Goal: Use online tool/utility

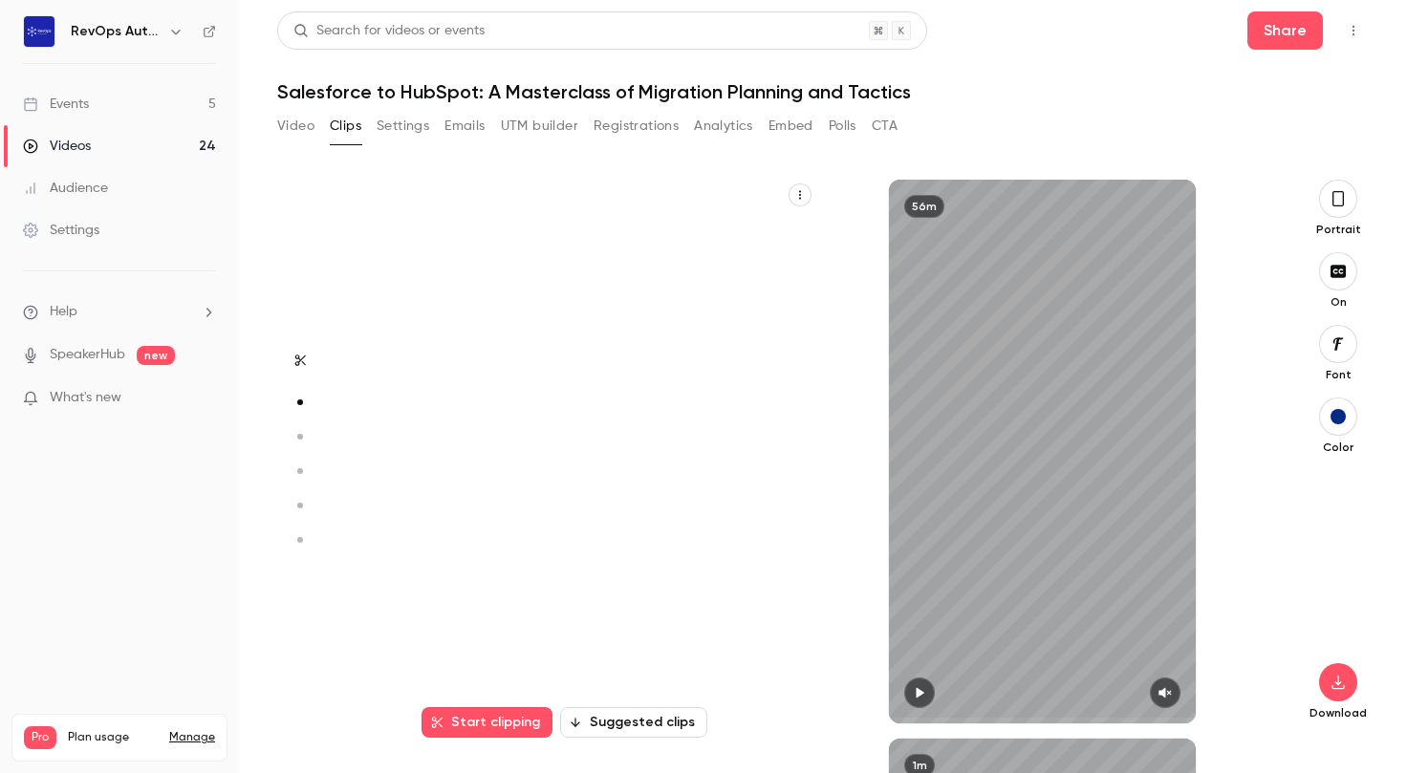
scroll to position [559, 0]
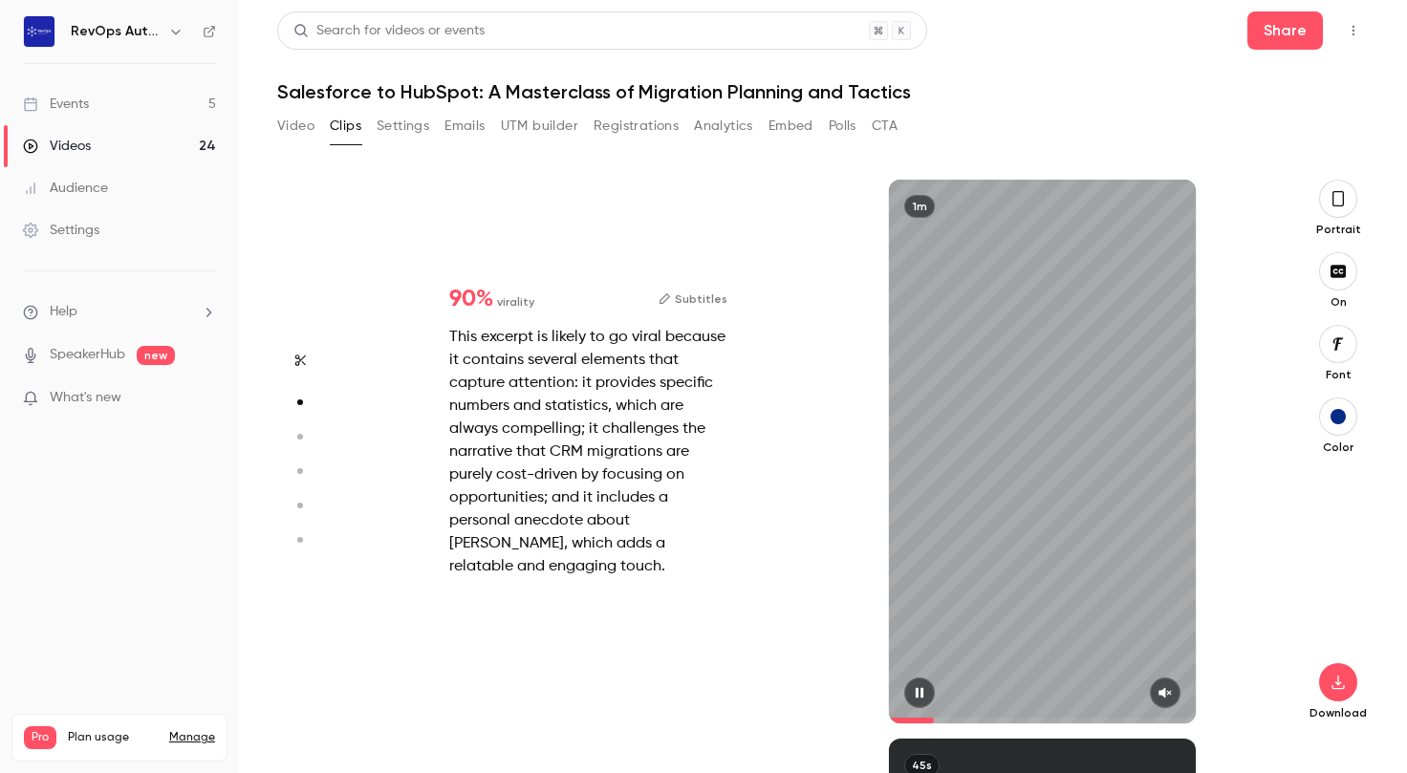
type input "*"
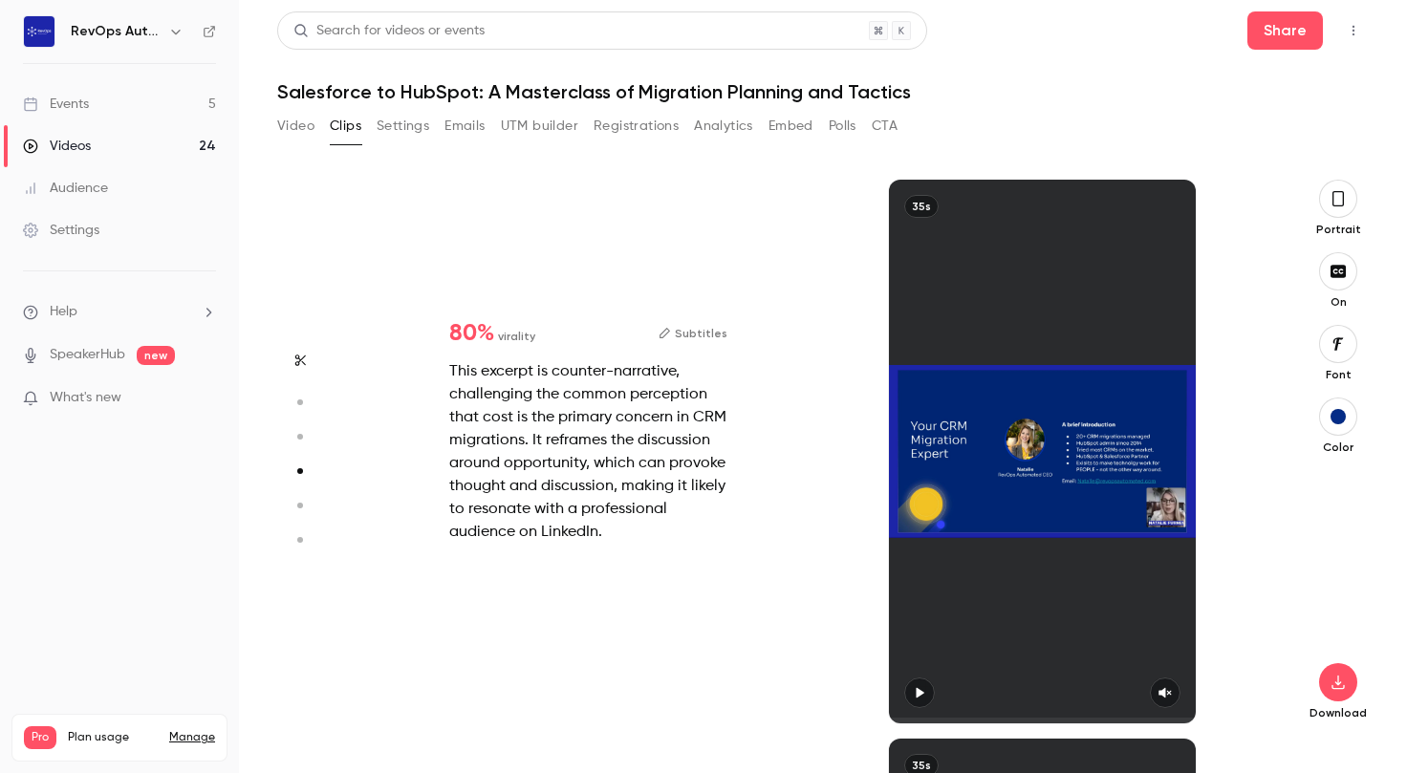
scroll to position [1708, 0]
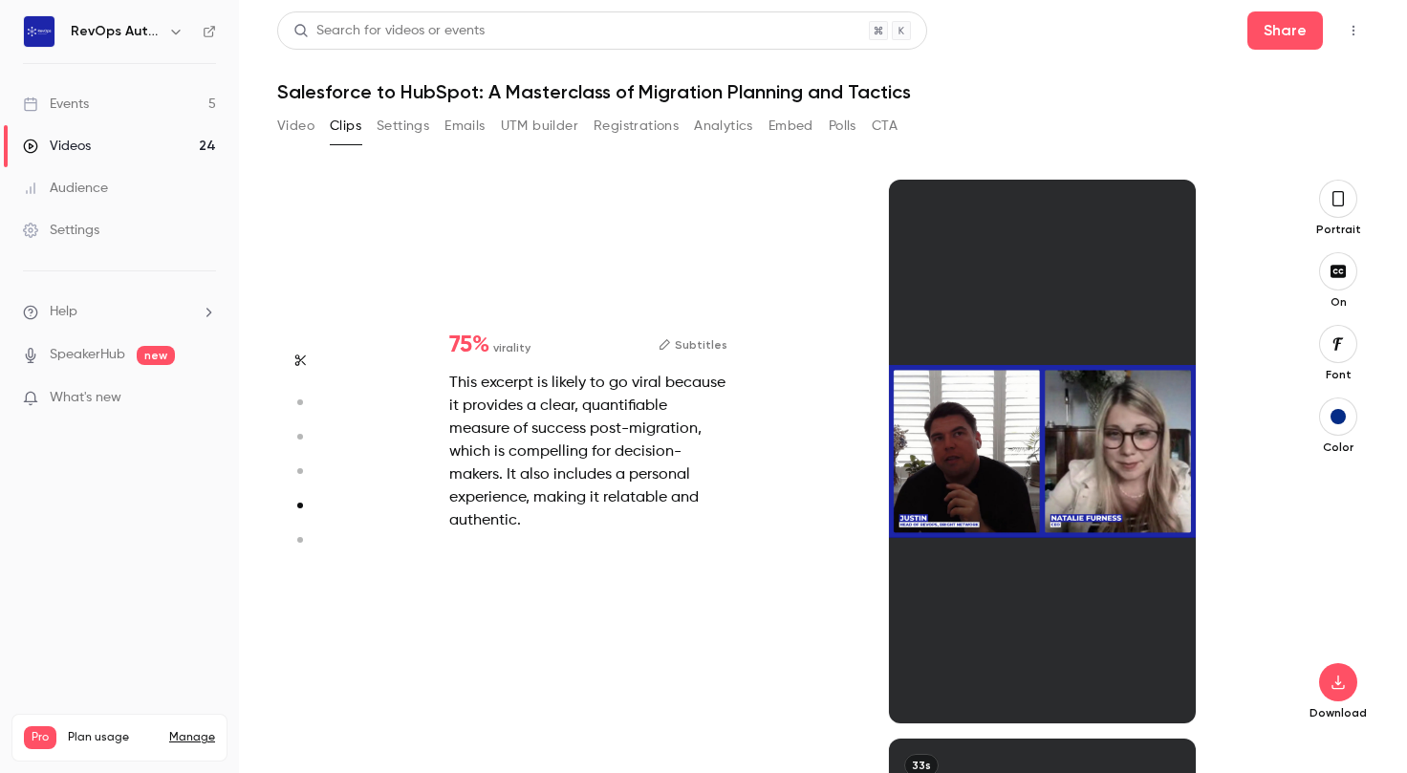
type input "*"
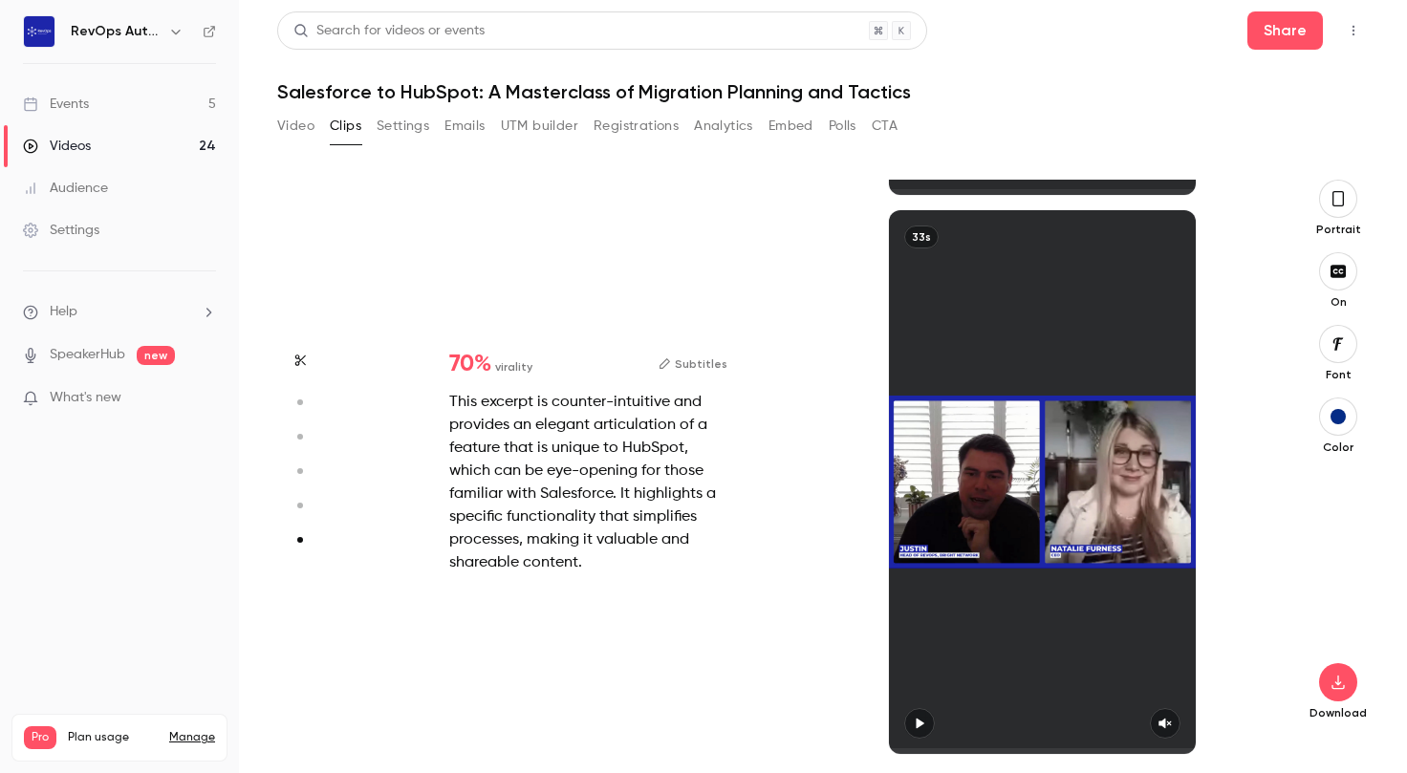
scroll to position [2765, 0]
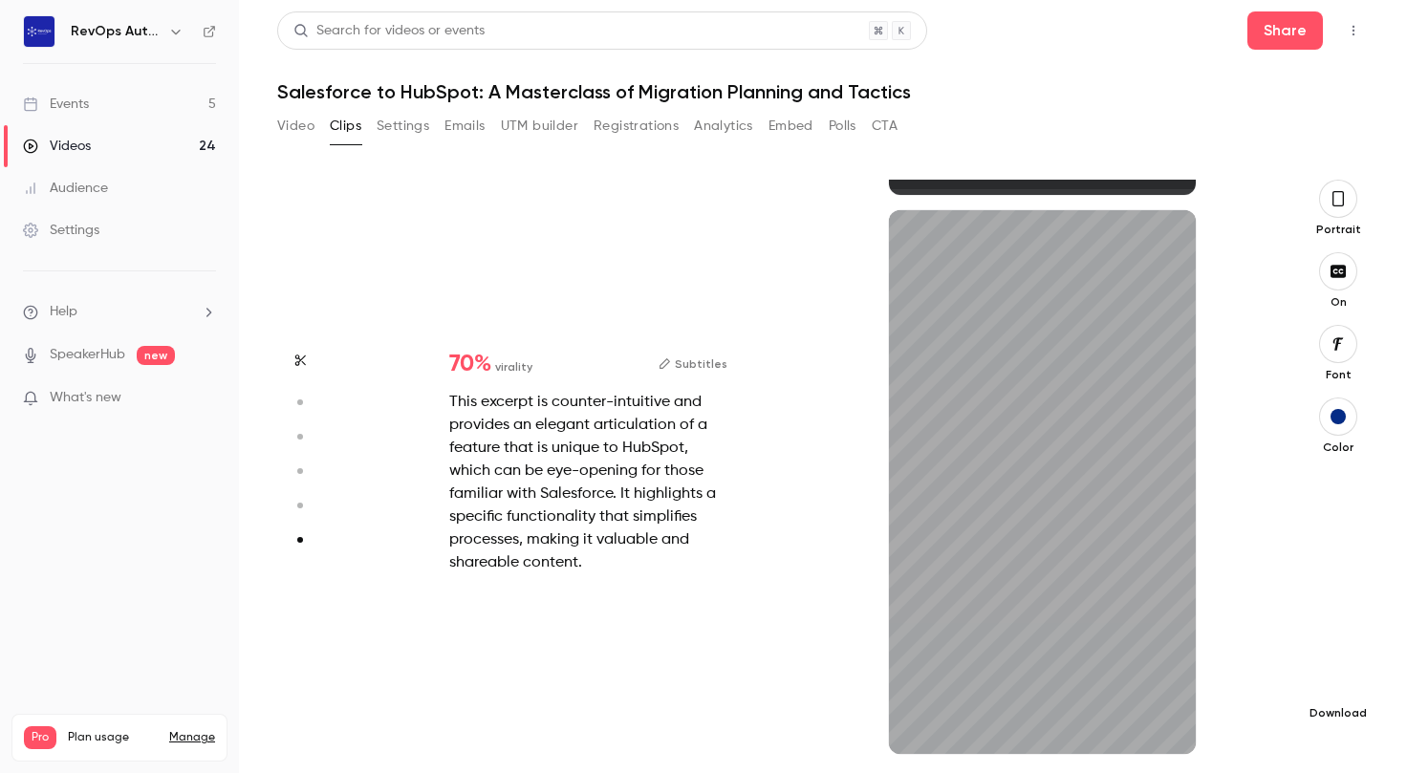
click at [1337, 683] on icon "button" at bounding box center [1337, 683] width 12 height 14
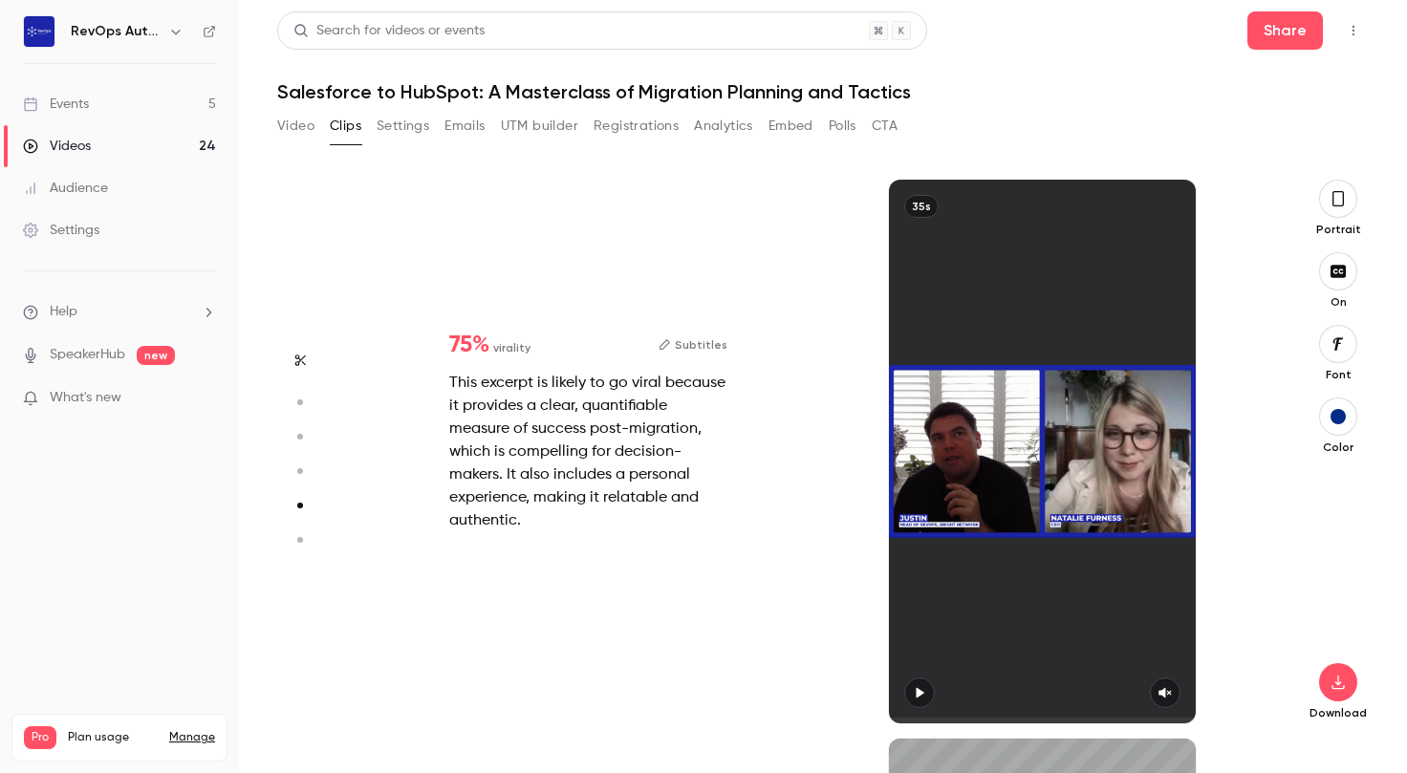
type input "*"
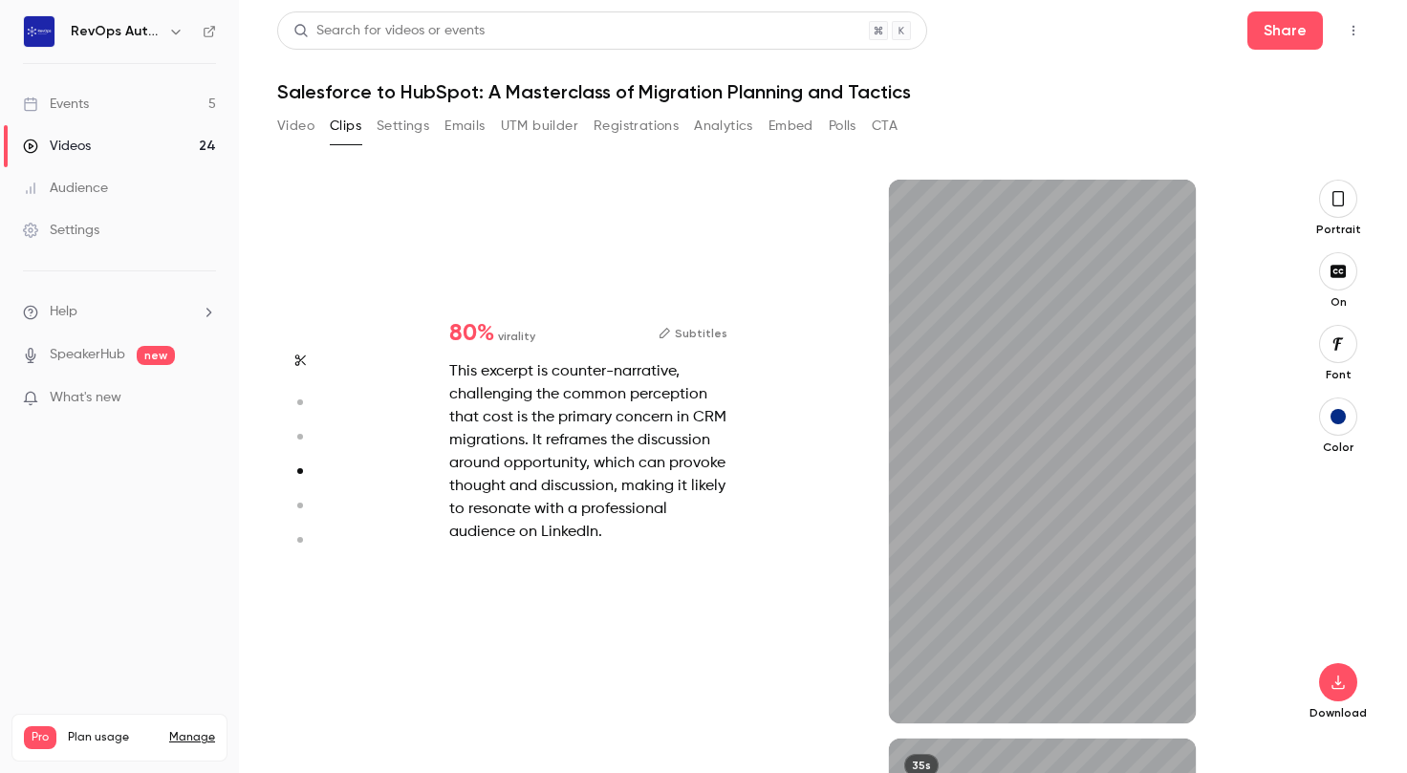
type input "*"
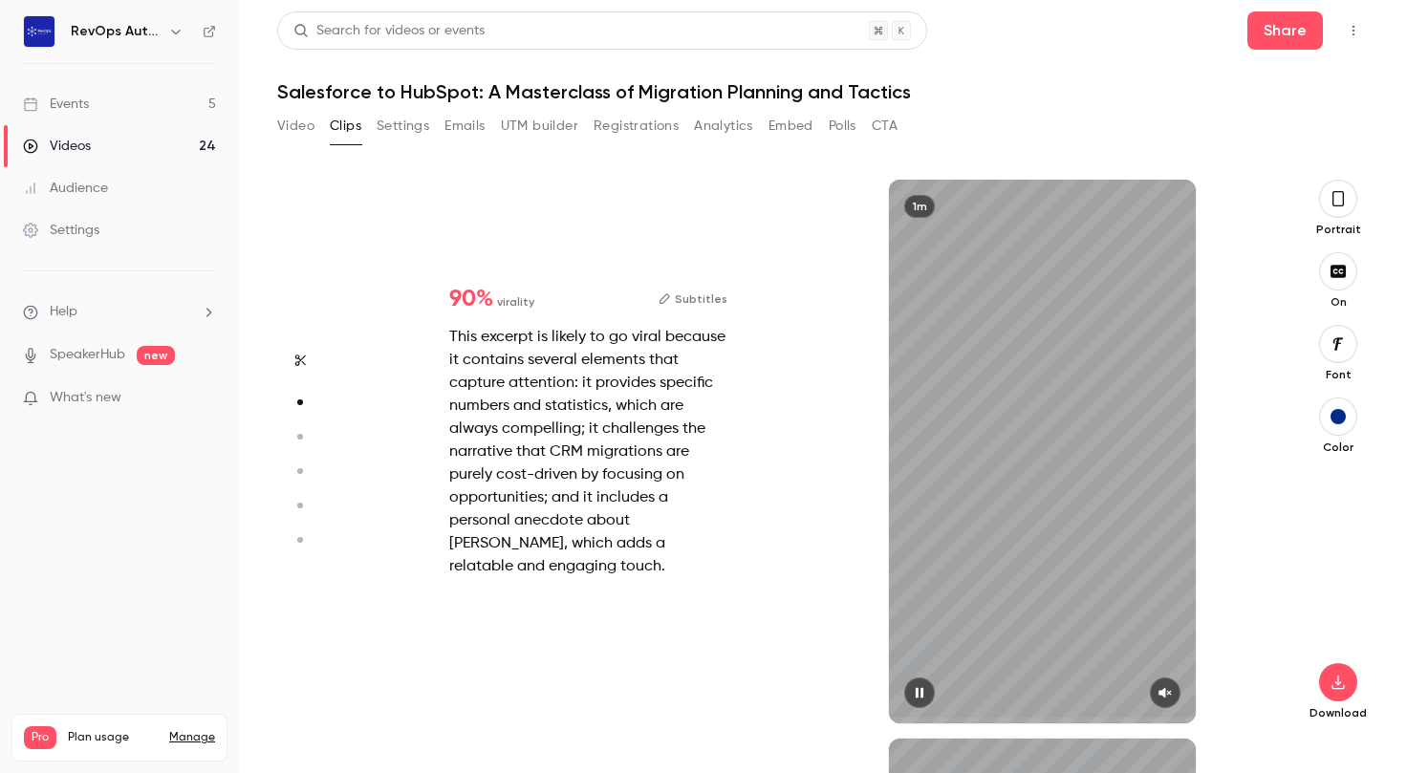
scroll to position [559, 0]
click at [920, 689] on div "1m" at bounding box center [1042, 452] width 306 height 544
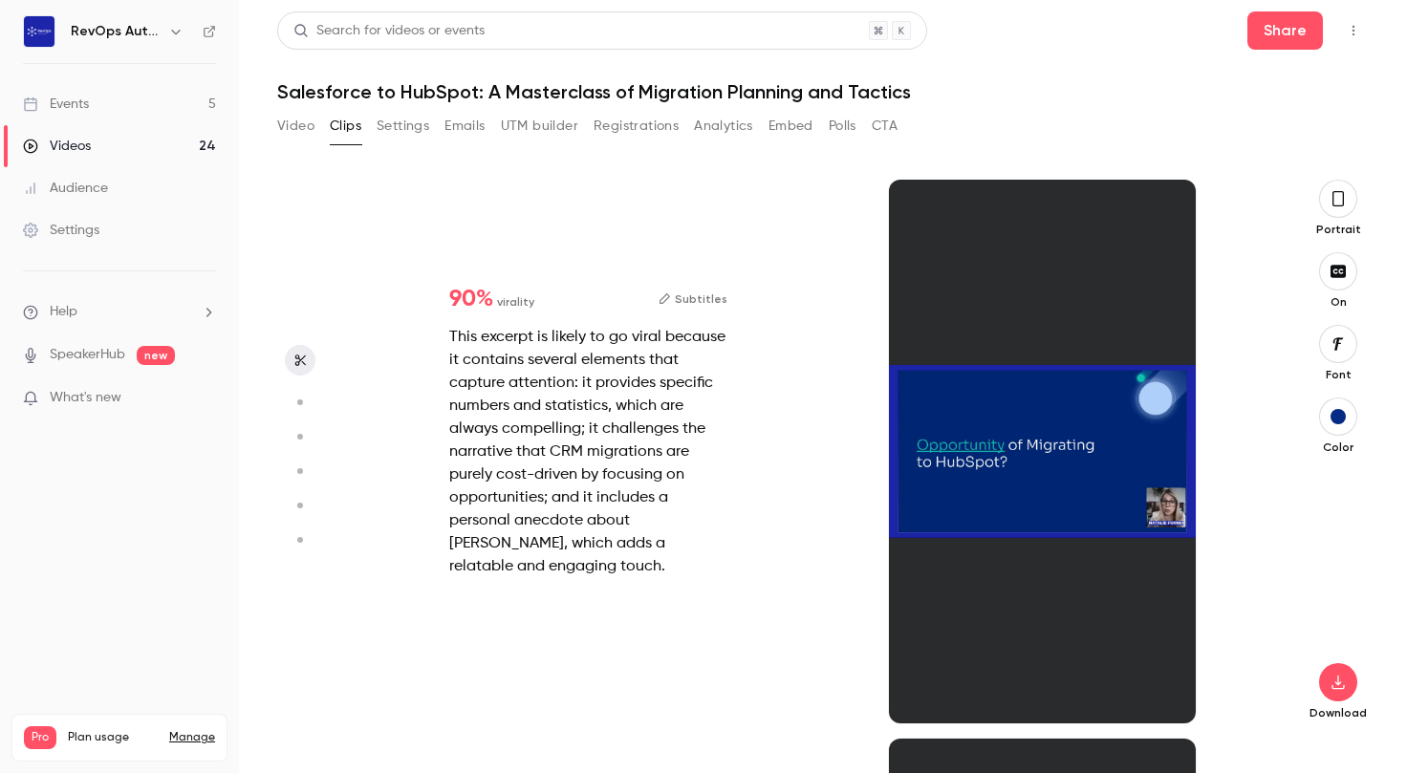
type input "*"
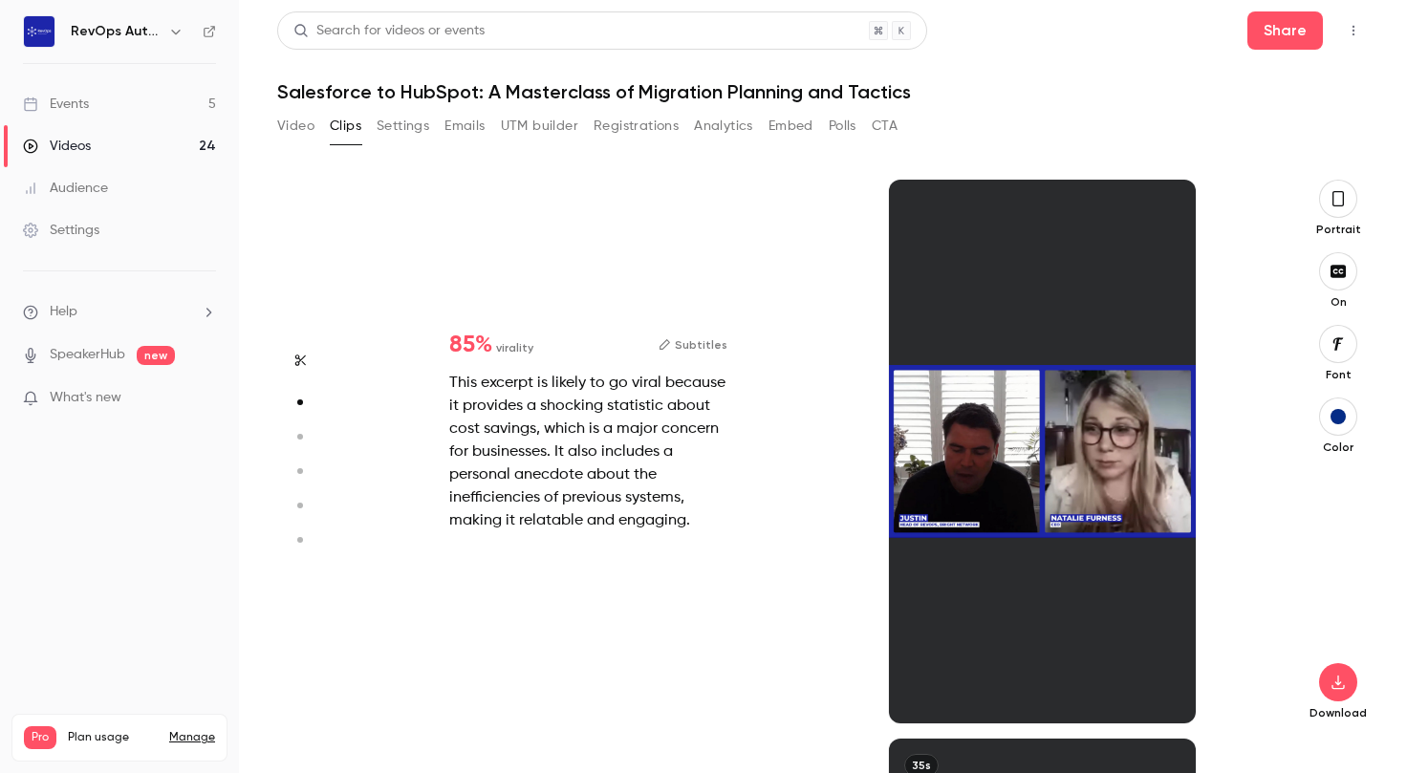
scroll to position [0, 0]
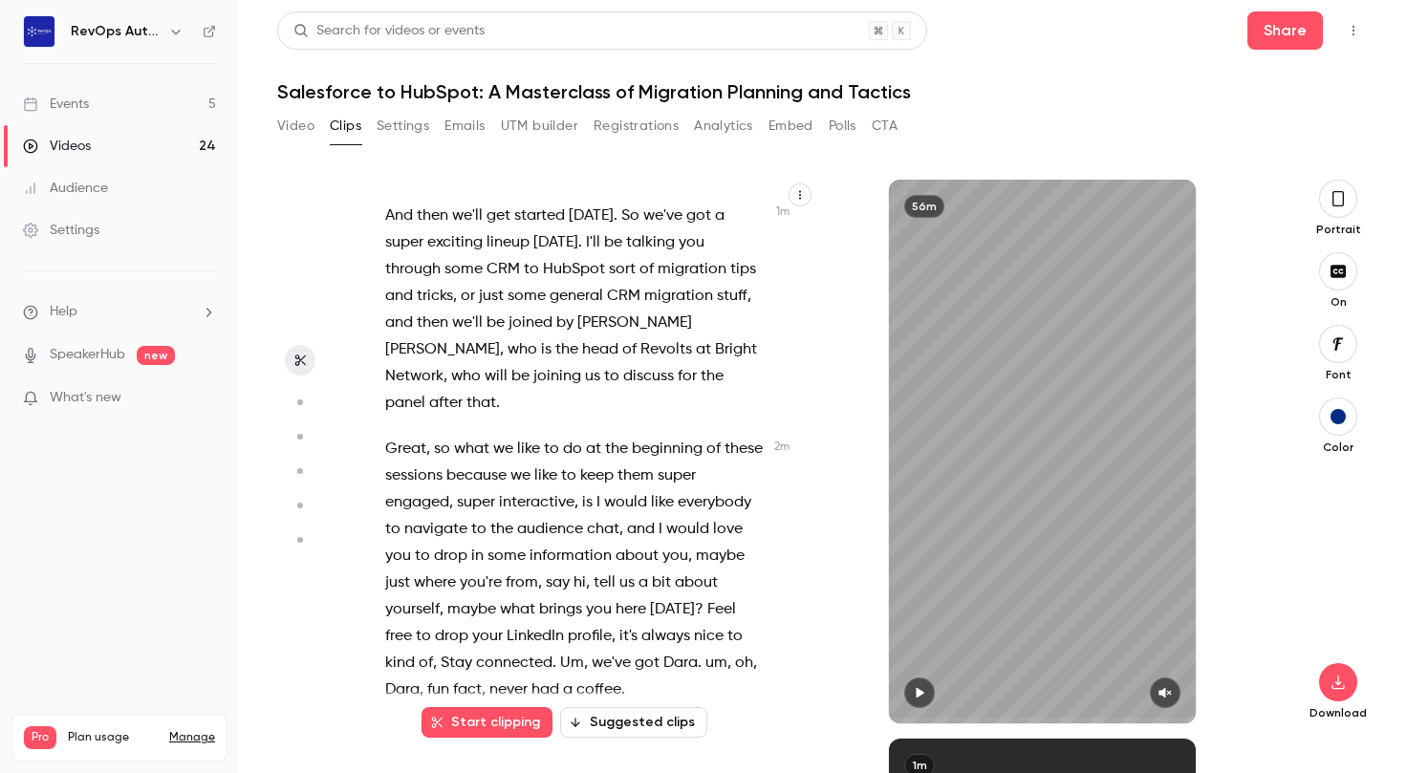
scroll to position [365, 0]
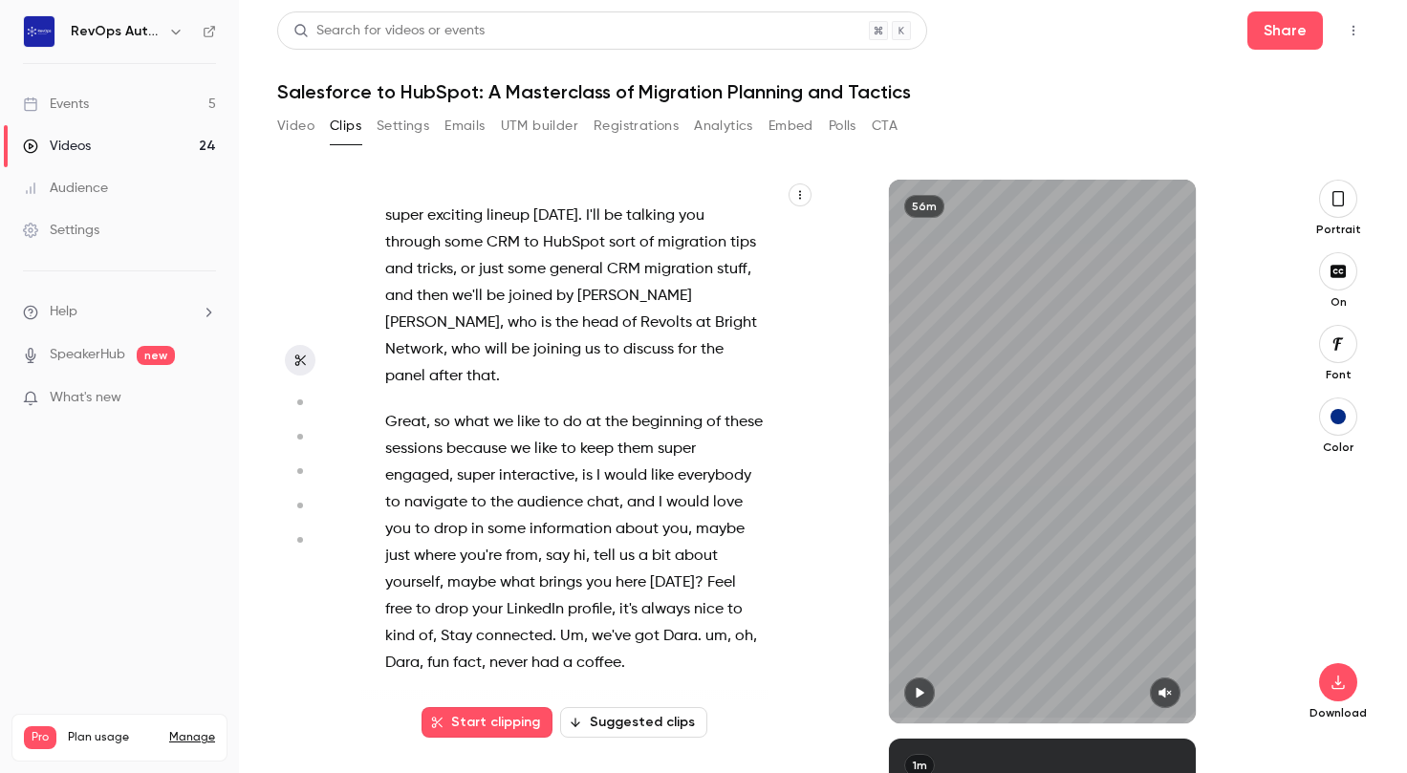
click at [476, 721] on button "Start clipping" at bounding box center [486, 722] width 131 height 31
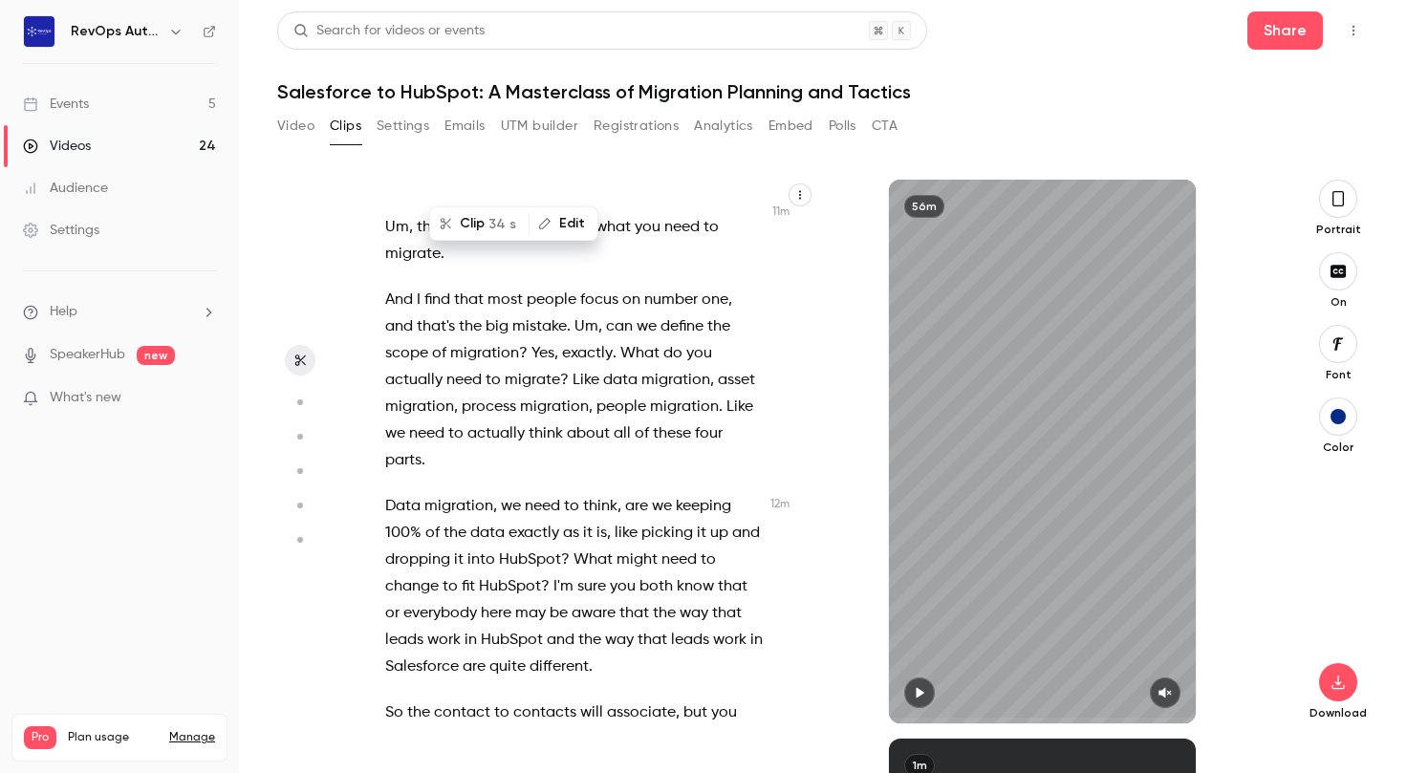
scroll to position [6459, 0]
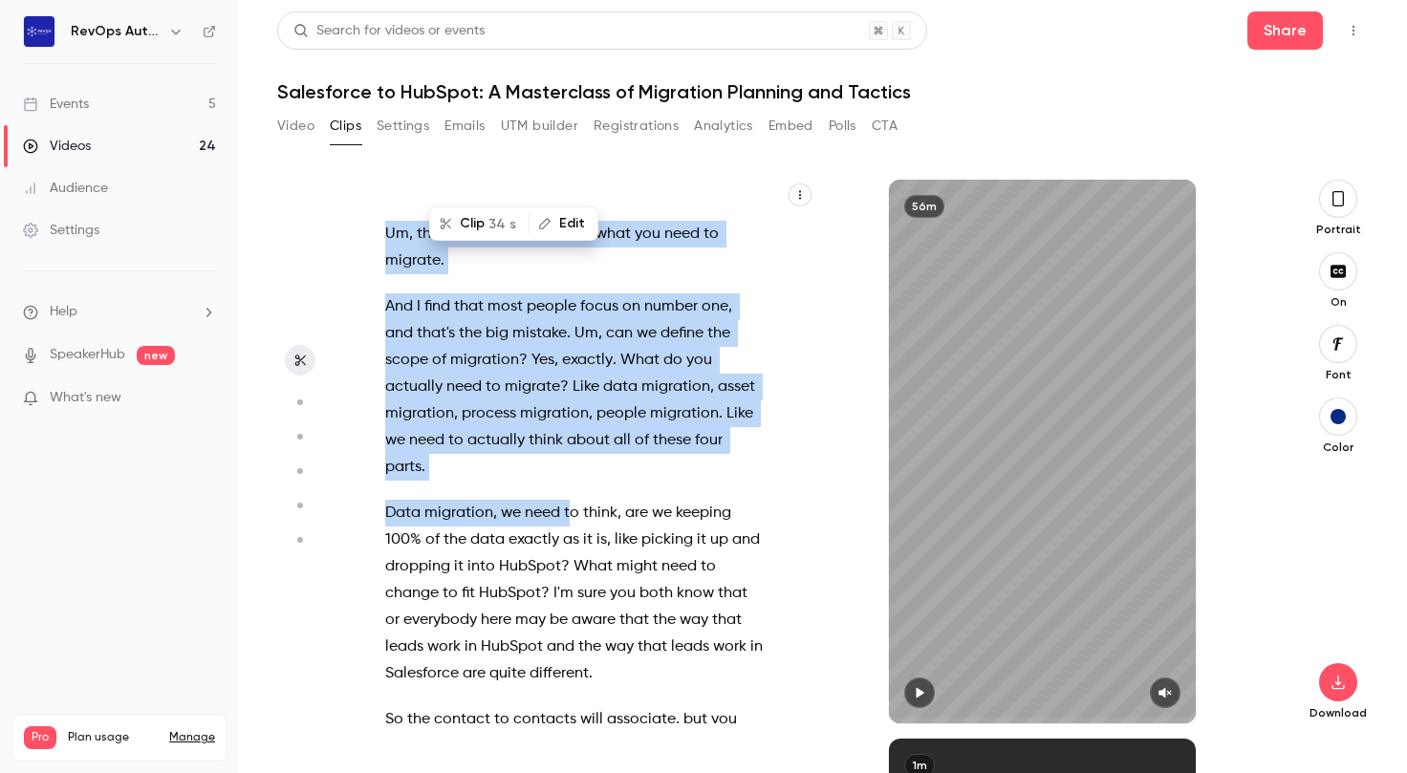
drag, startPoint x: 388, startPoint y: 397, endPoint x: 572, endPoint y: 640, distance: 305.6
click at [572, 640] on div "Welcome , welcome everybody to Salesforce to Hotspot , a masterclass of migrati…" at bounding box center [583, 461] width 444 height 525
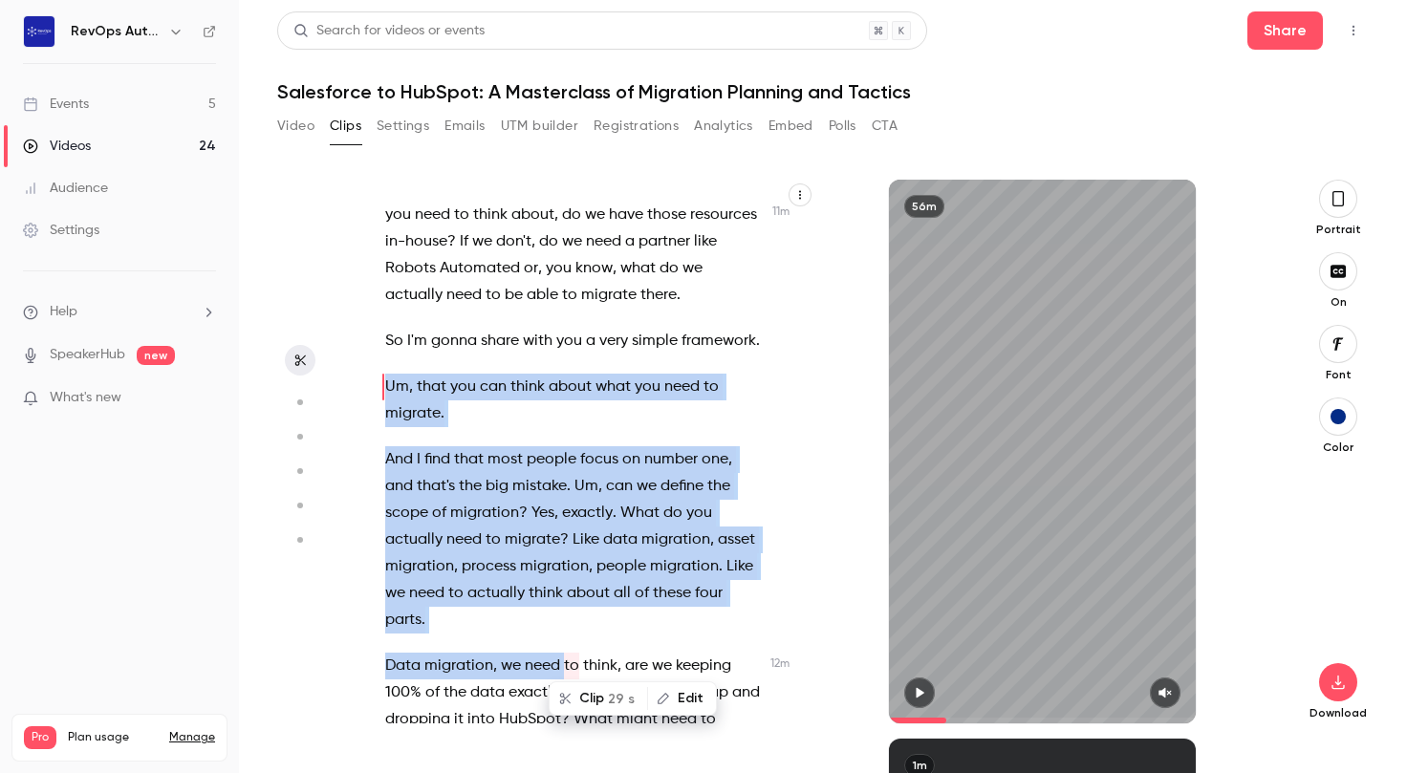
scroll to position [6305, 0]
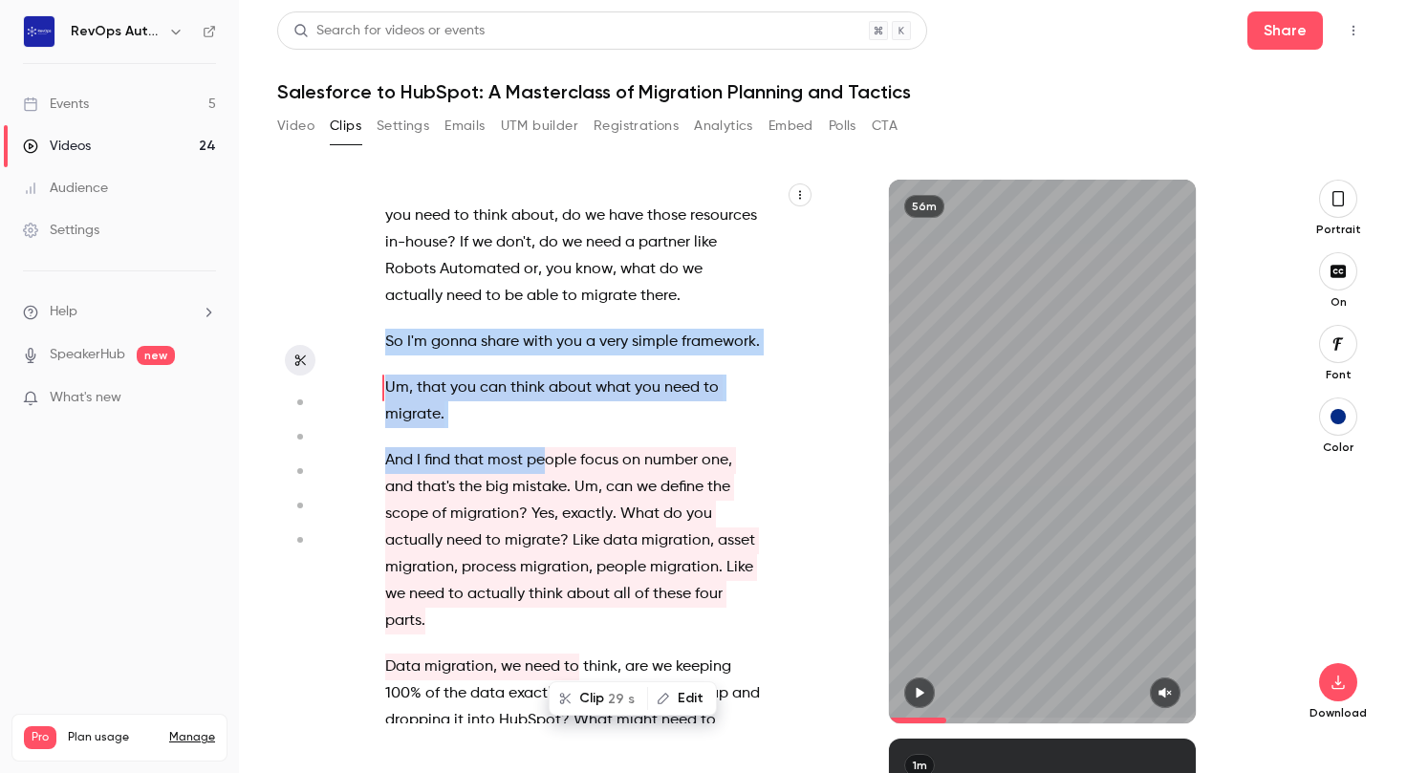
drag, startPoint x: 385, startPoint y: 476, endPoint x: 545, endPoint y: 628, distance: 220.3
click at [545, 628] on div "Welcome , welcome everybody to Salesforce to Hotspot , a masterclass of migrati…" at bounding box center [583, 461] width 444 height 525
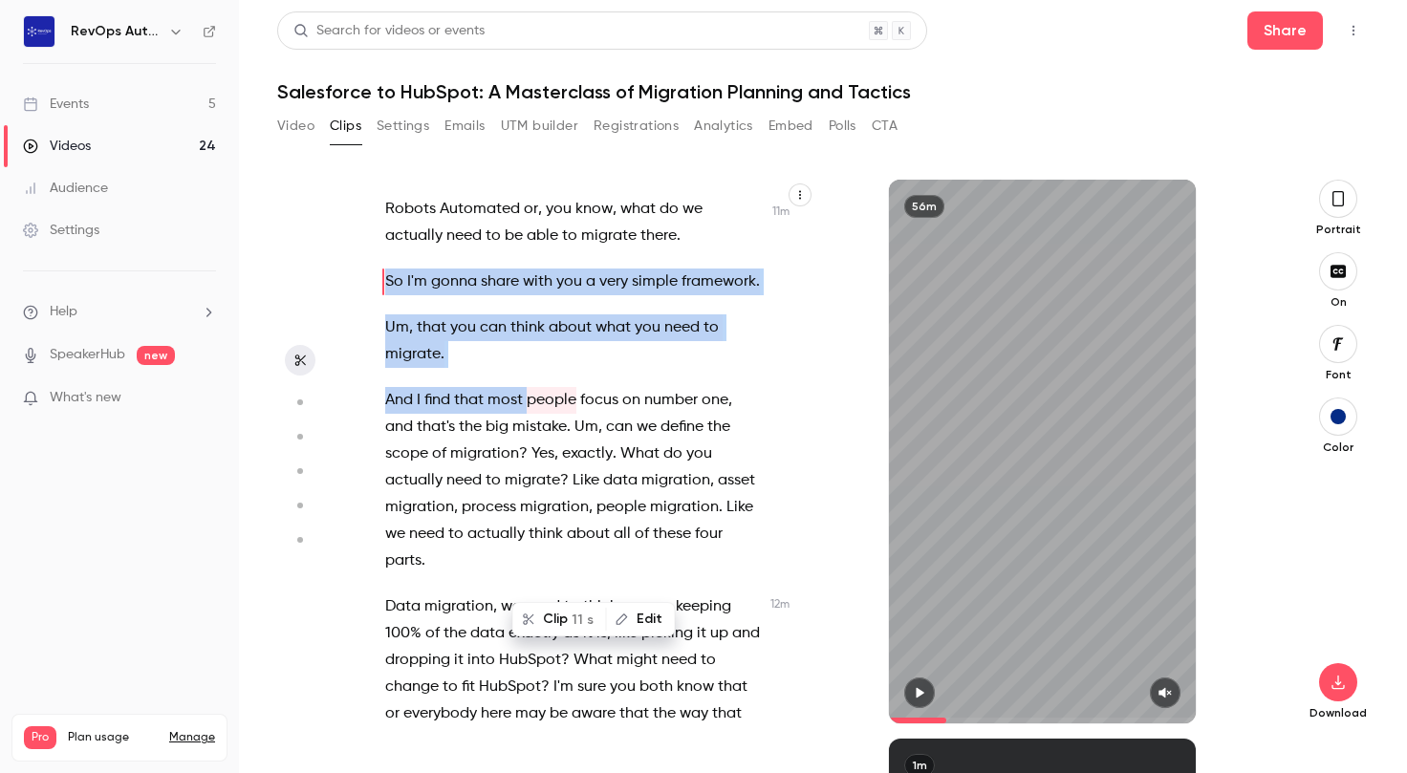
scroll to position [6319, 0]
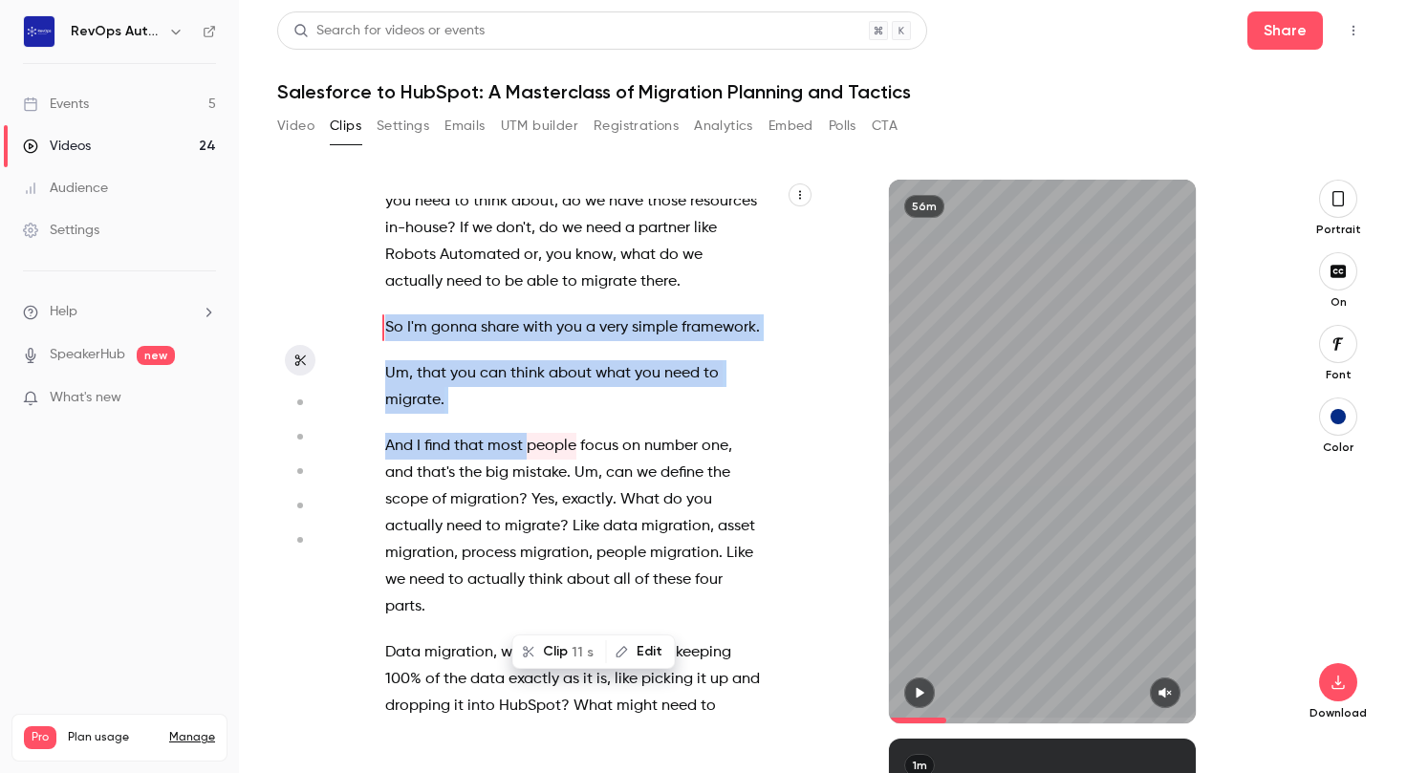
click at [902, 721] on span at bounding box center [917, 721] width 57 height 6
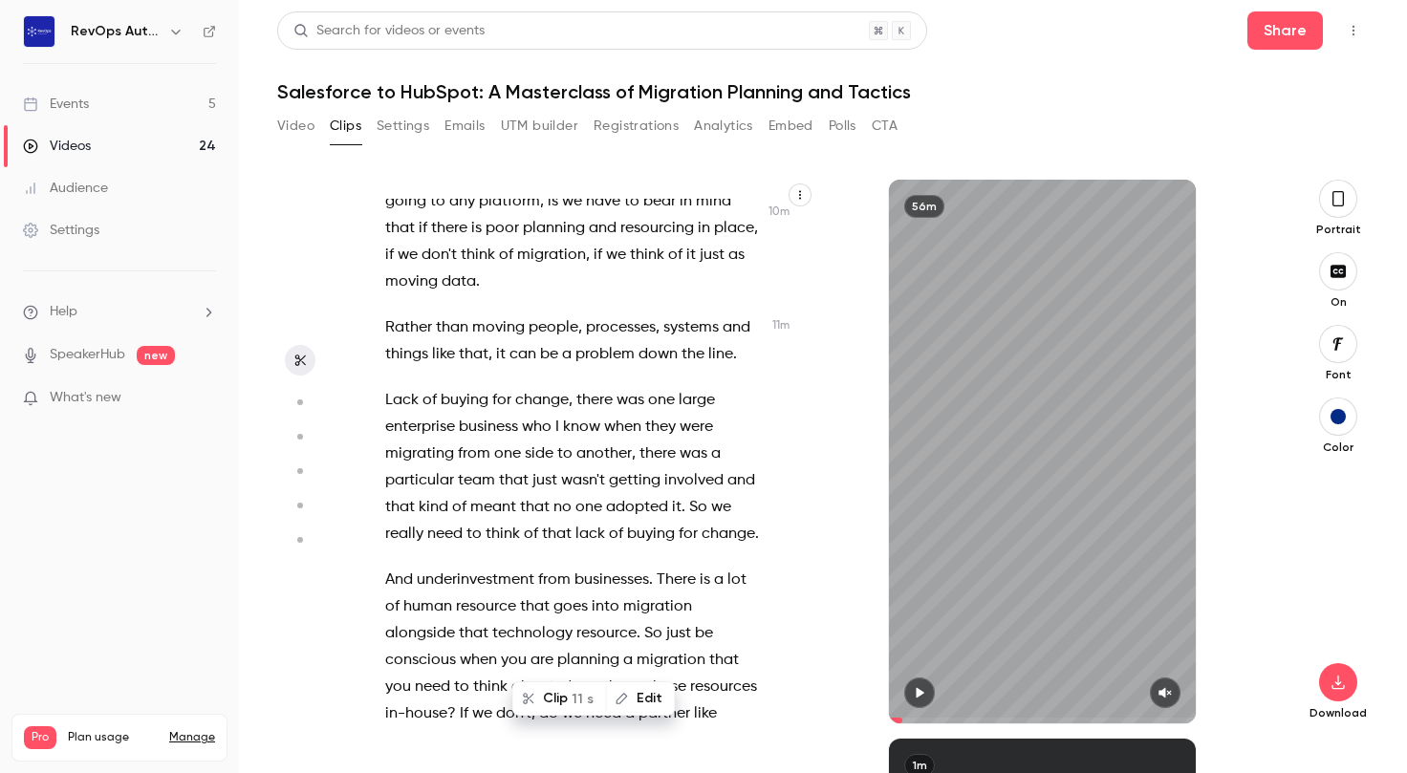
drag, startPoint x: 902, startPoint y: 721, endPoint x: 890, endPoint y: 721, distance: 12.5
click at [890, 721] on span at bounding box center [1042, 720] width 306 height 31
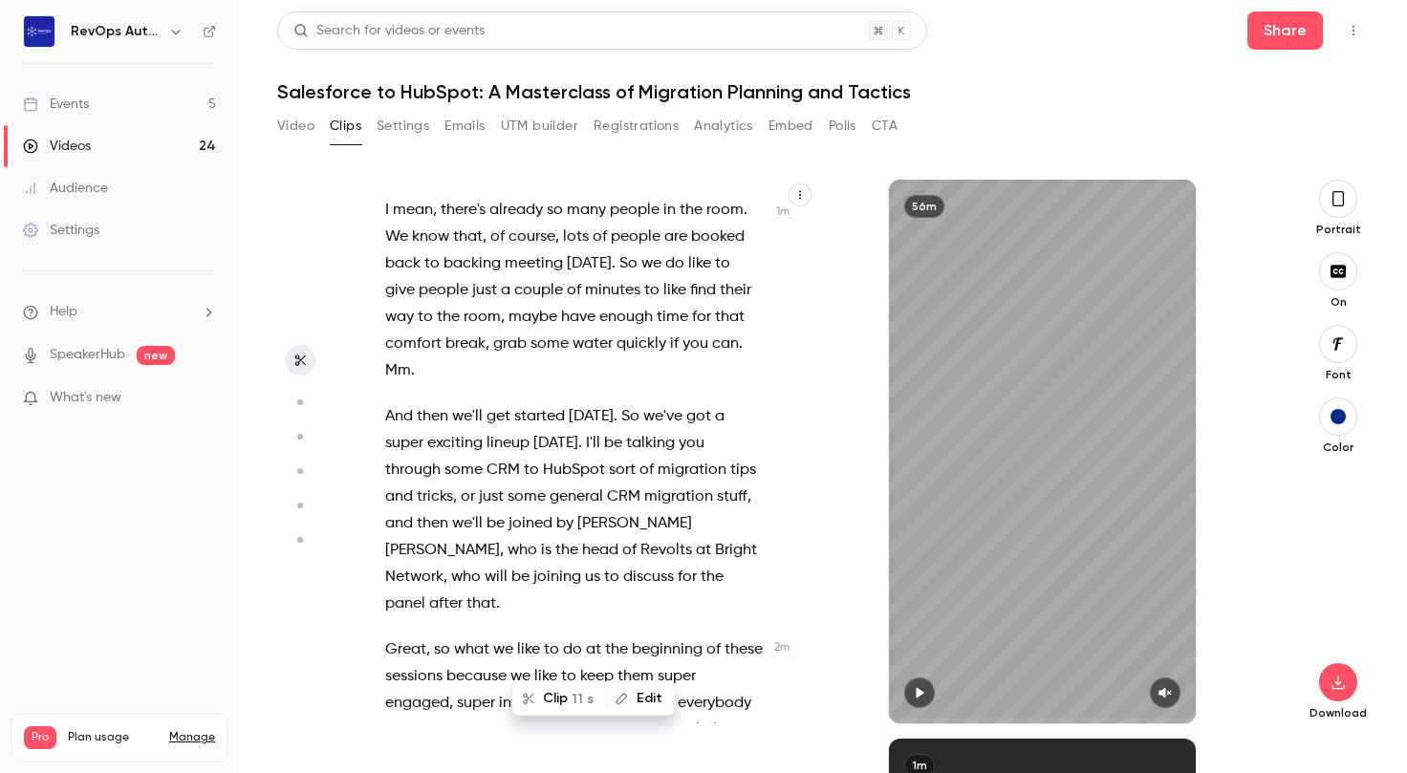
scroll to position [0, 0]
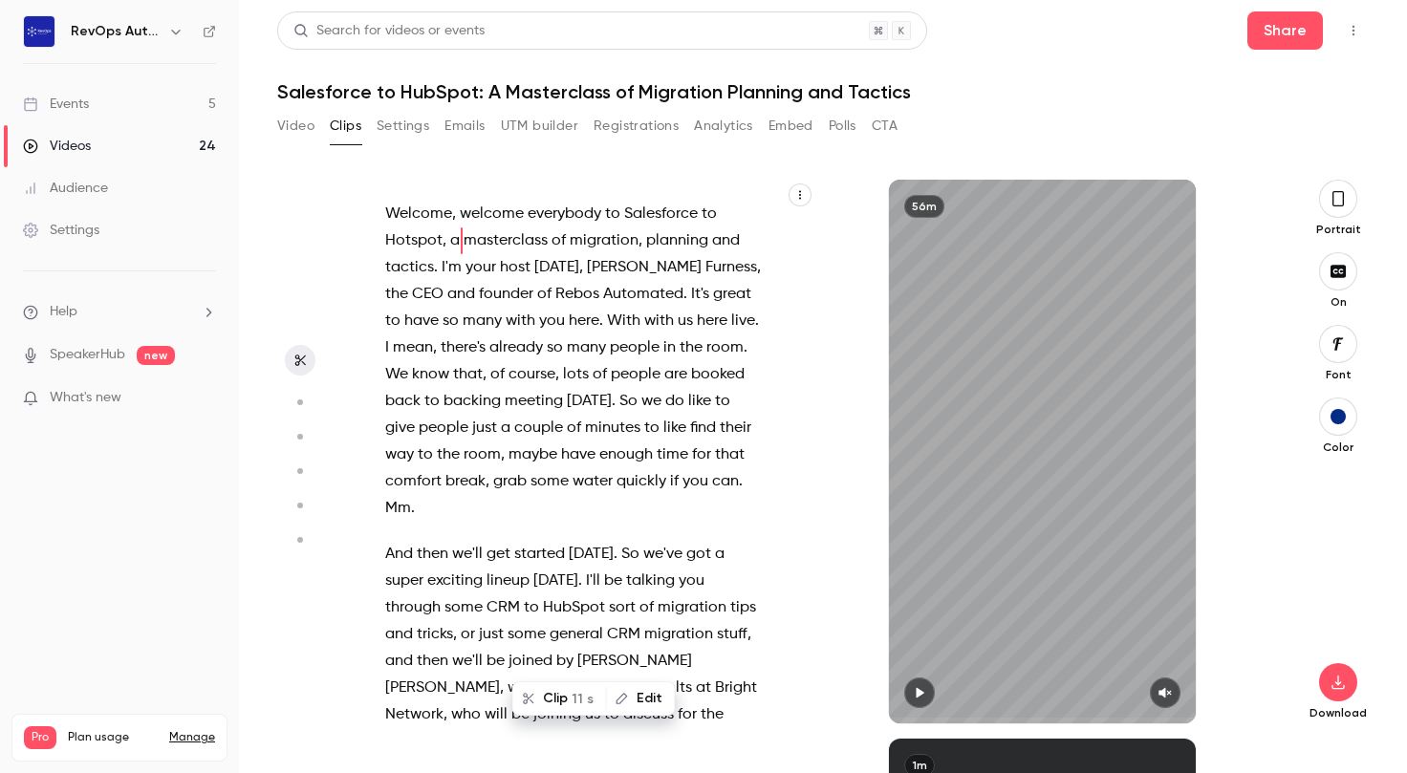
click at [918, 693] on icon "button" at bounding box center [920, 693] width 8 height 11
type input "***"
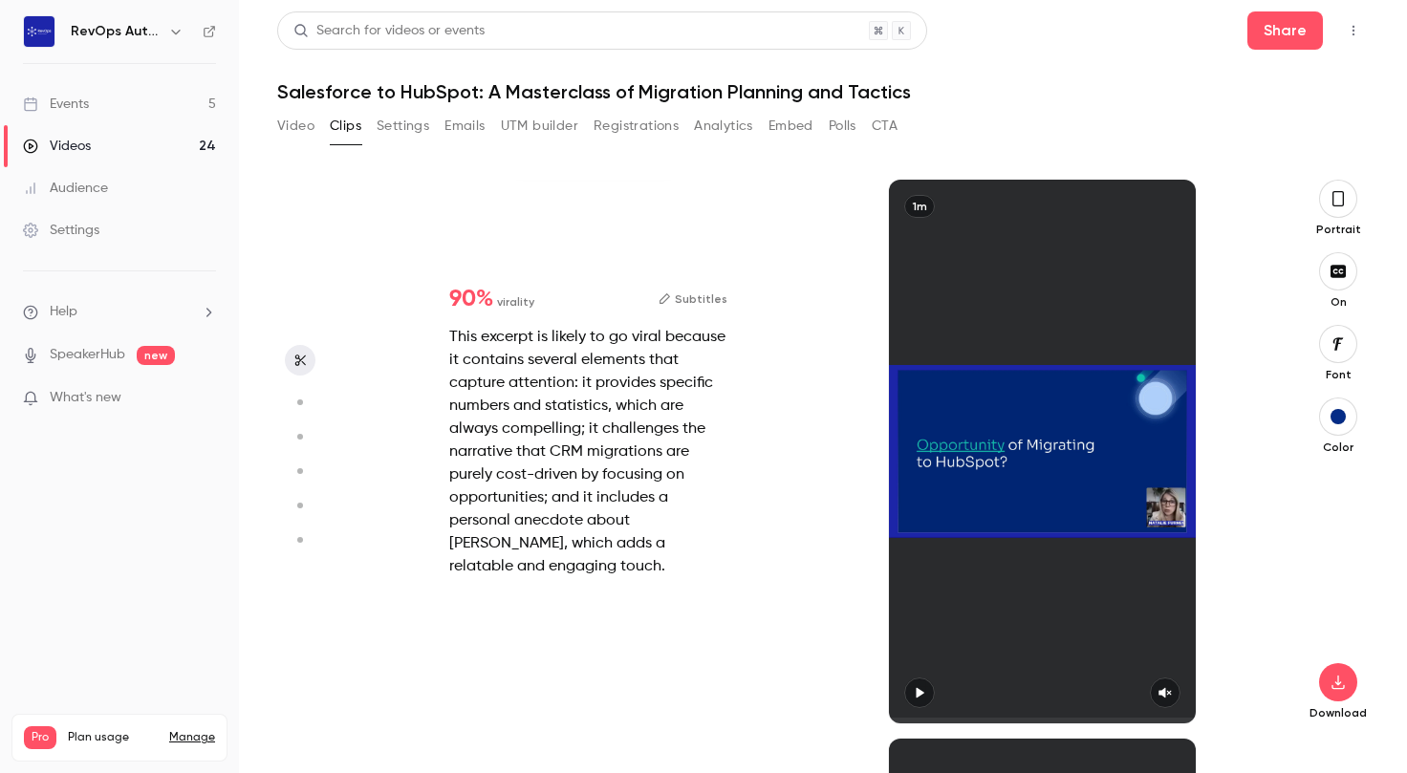
type input "****"
click at [1166, 140] on icon "button" at bounding box center [1164, 133] width 15 height 13
